Goal: Navigation & Orientation: Find specific page/section

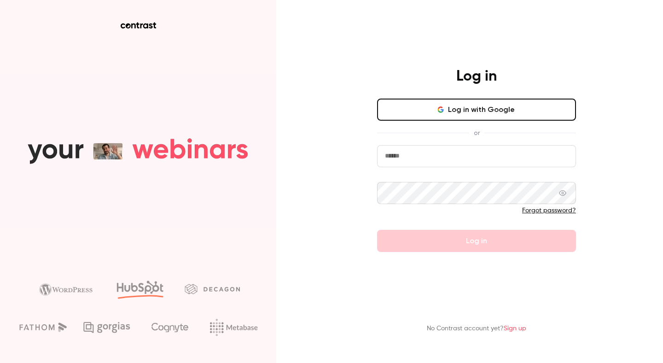
type input "**********"
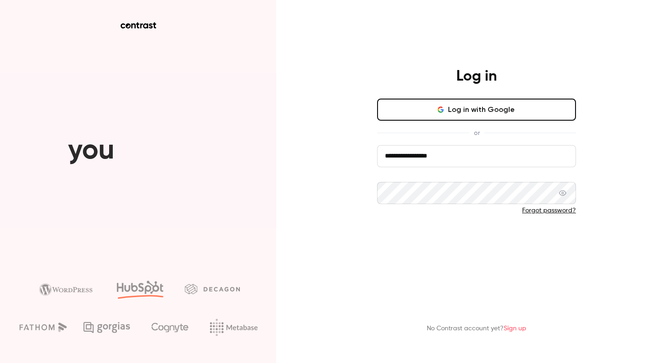
click at [470, 241] on form "**********" at bounding box center [476, 198] width 199 height 107
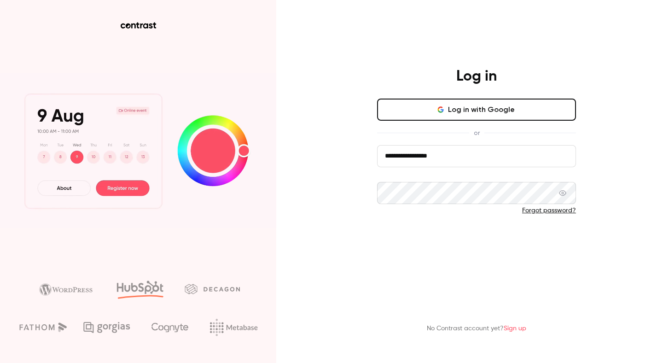
click at [471, 241] on button "Log in" at bounding box center [476, 241] width 199 height 22
